Goal: Information Seeking & Learning: Learn about a topic

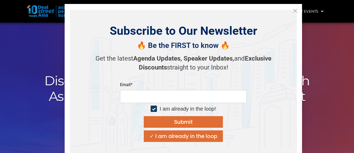
click at [294, 11] on icon "Close" at bounding box center [295, 10] width 5 height 5
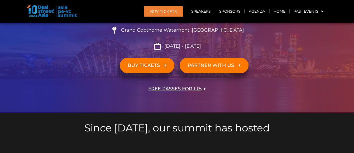
scroll to position [237, 0]
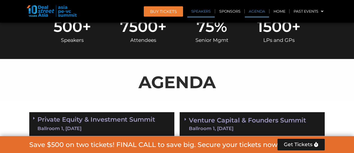
click at [200, 14] on link "Speakers" at bounding box center [200, 11] width 27 height 12
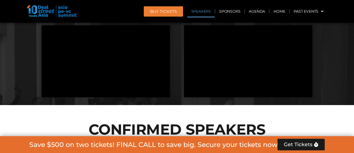
scroll to position [572, 0]
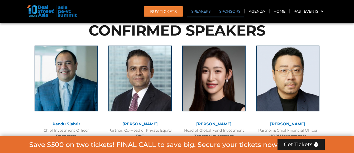
click at [224, 14] on link "Sponsors" at bounding box center [229, 11] width 29 height 12
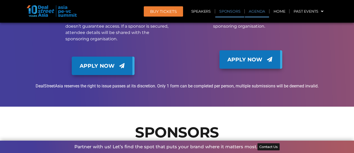
click at [256, 14] on link "Agenda" at bounding box center [257, 11] width 24 height 12
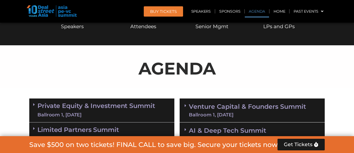
scroll to position [293, 0]
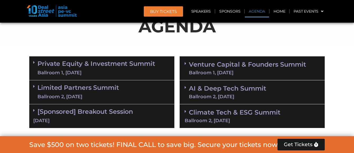
click at [196, 72] on div "Ballroom 1, [DATE]" at bounding box center [247, 72] width 117 height 5
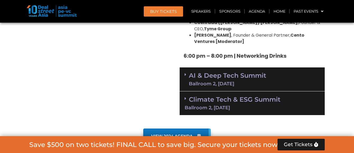
scroll to position [1025, 0]
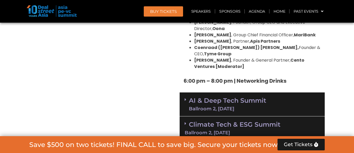
click at [248, 98] on link "AI & Deep Tech Summit Ballroom 2, [DATE]" at bounding box center [227, 105] width 77 height 14
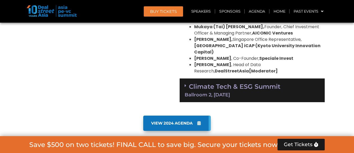
scroll to position [1297, 0]
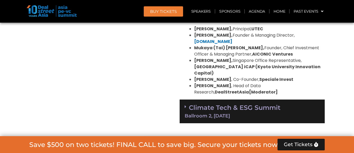
click at [245, 114] on div "Ballroom 2, [DATE]" at bounding box center [252, 116] width 135 height 5
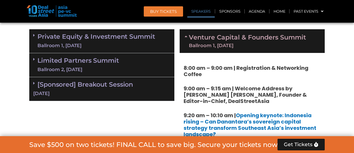
scroll to position [1579, 0]
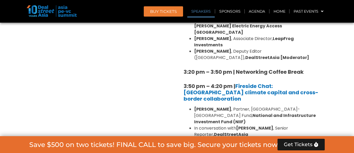
drag, startPoint x: 178, startPoint y: 44, endPoint x: 309, endPoint y: 101, distance: 142.3
copy div "4:20 pm – 5:05 pm | Decarbonising [GEOGRAPHIC_DATA]: Driving the transition to …"
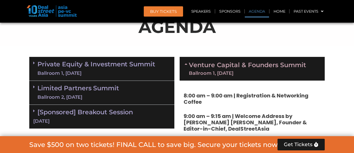
scroll to position [293, 0]
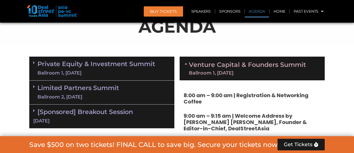
click at [63, 38] on p "AGENDA" at bounding box center [176, 26] width 295 height 25
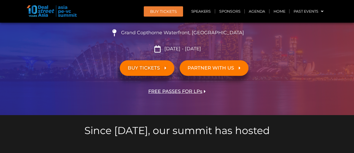
scroll to position [0, 0]
